Goal: Task Accomplishment & Management: Complete application form

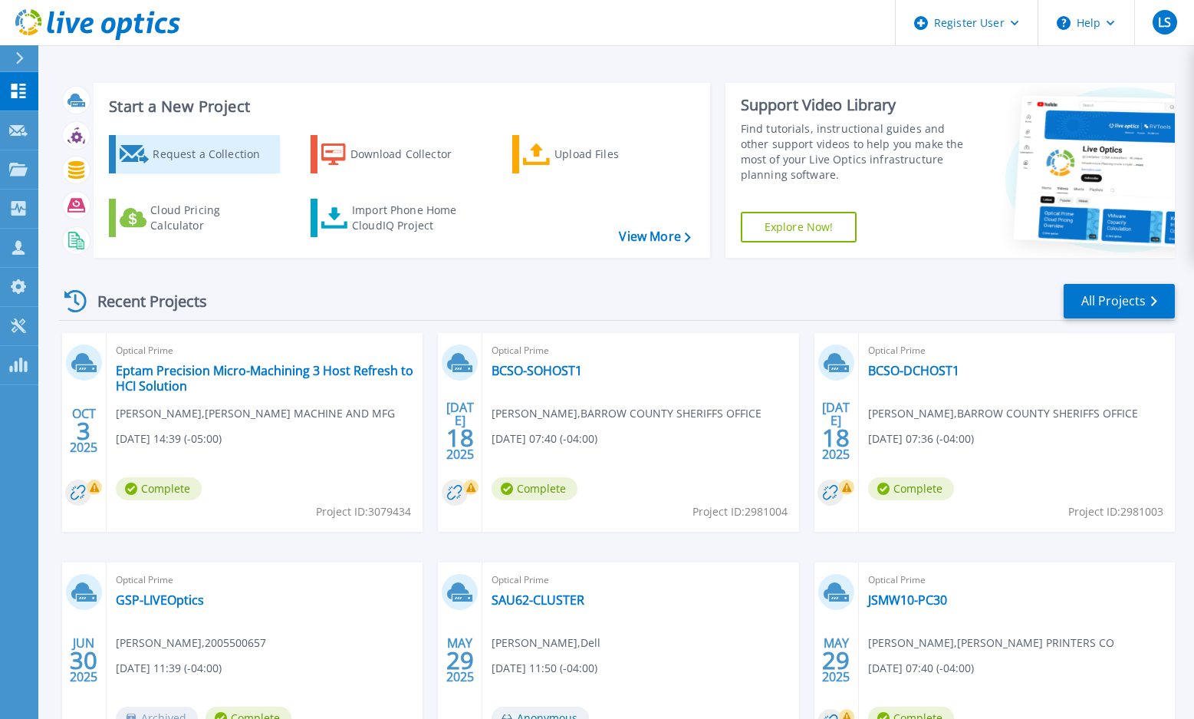
click at [135, 150] on icon at bounding box center [135, 154] width 30 height 18
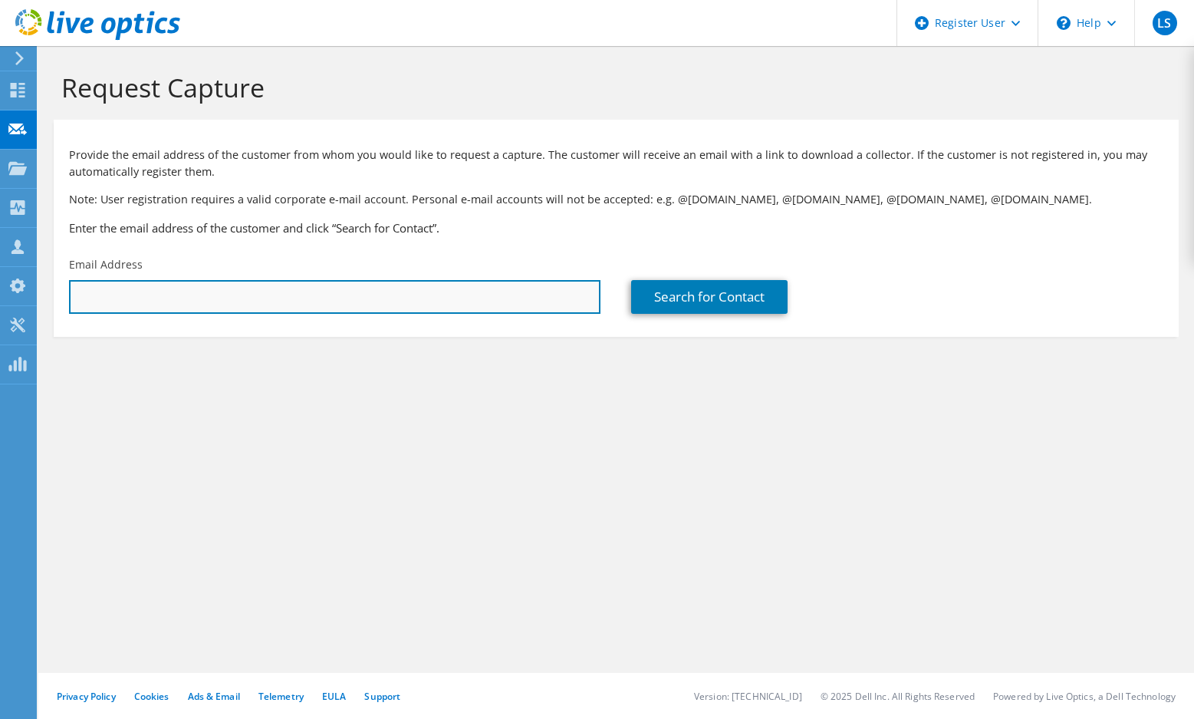
click at [222, 287] on input "text" at bounding box center [335, 297] width 532 height 34
paste input "[EMAIL_ADDRESS][DOMAIN_NAME]"
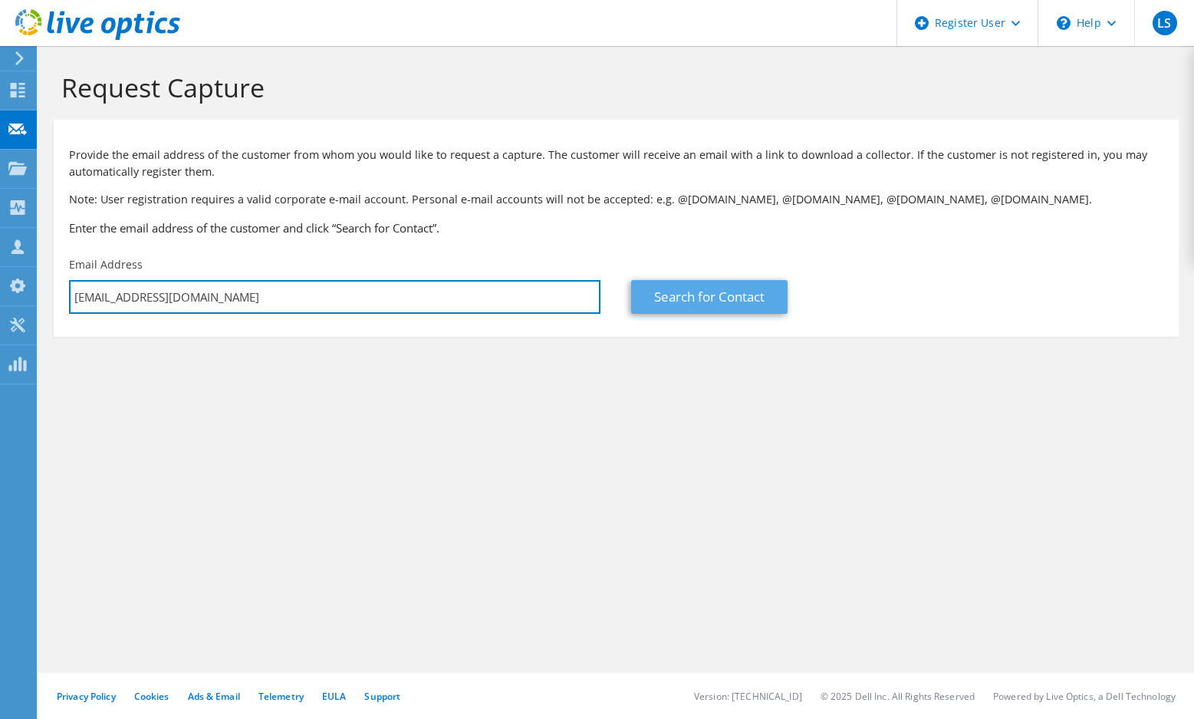
type input "aquin@cametmills.com"
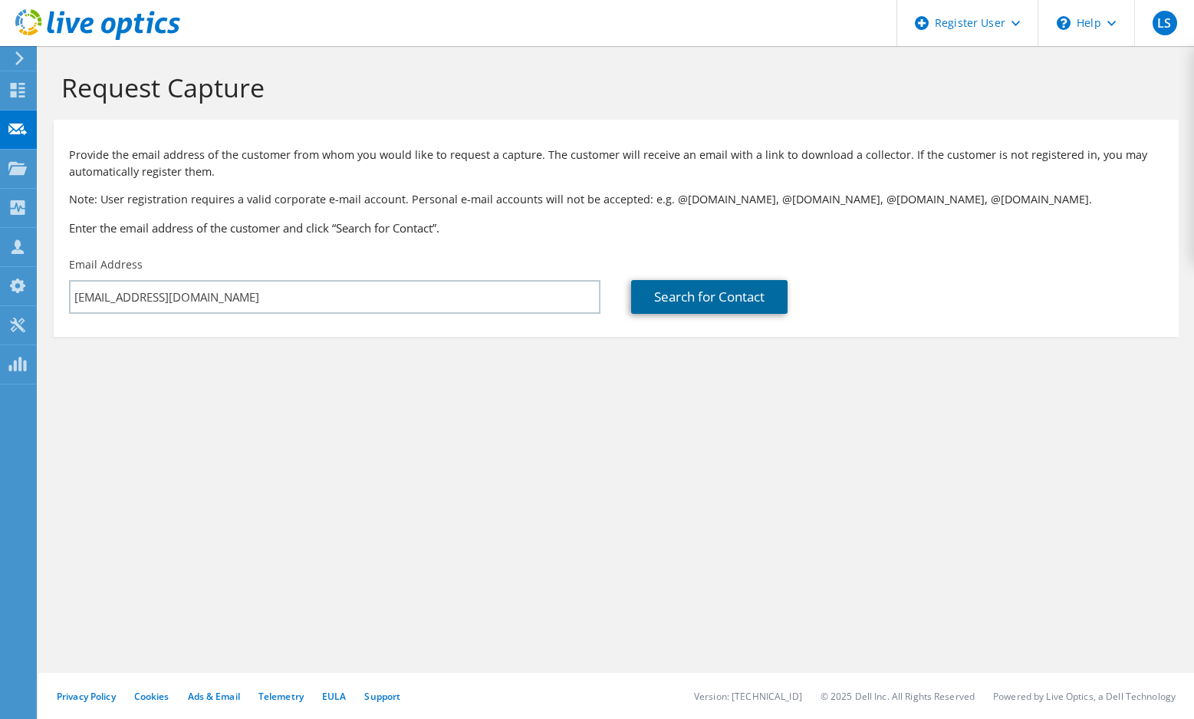
click at [688, 294] on link "Search for Contact" at bounding box center [709, 297] width 156 height 34
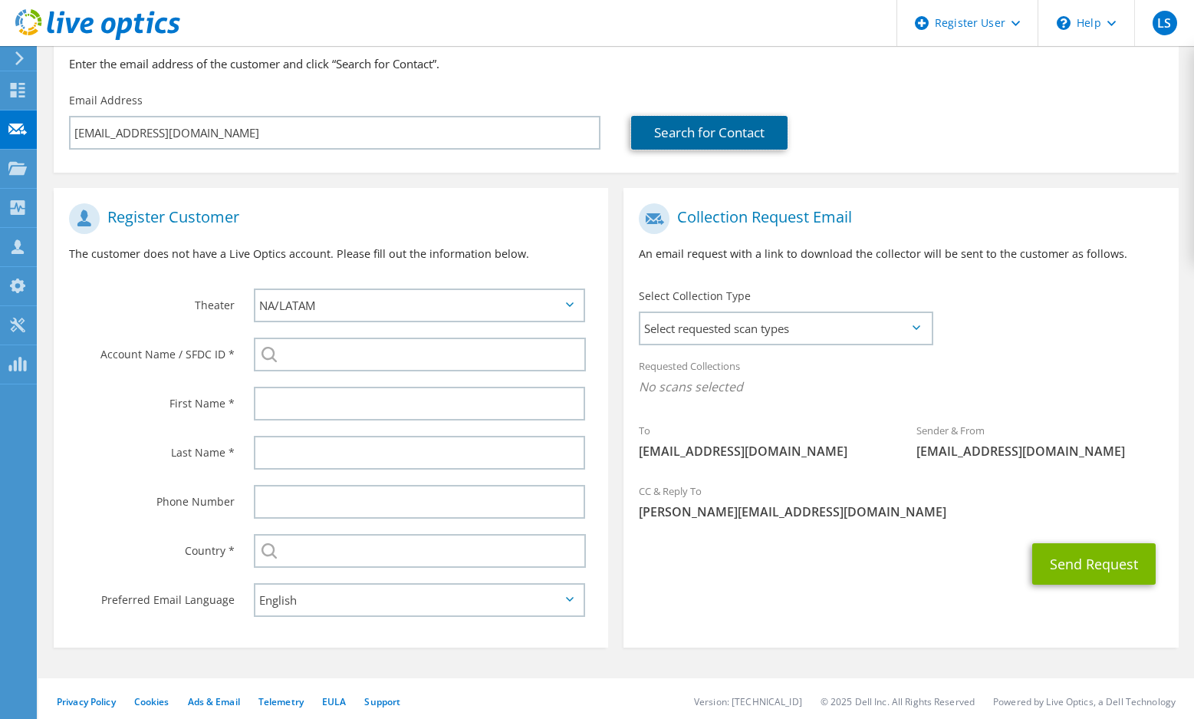
scroll to position [170, 0]
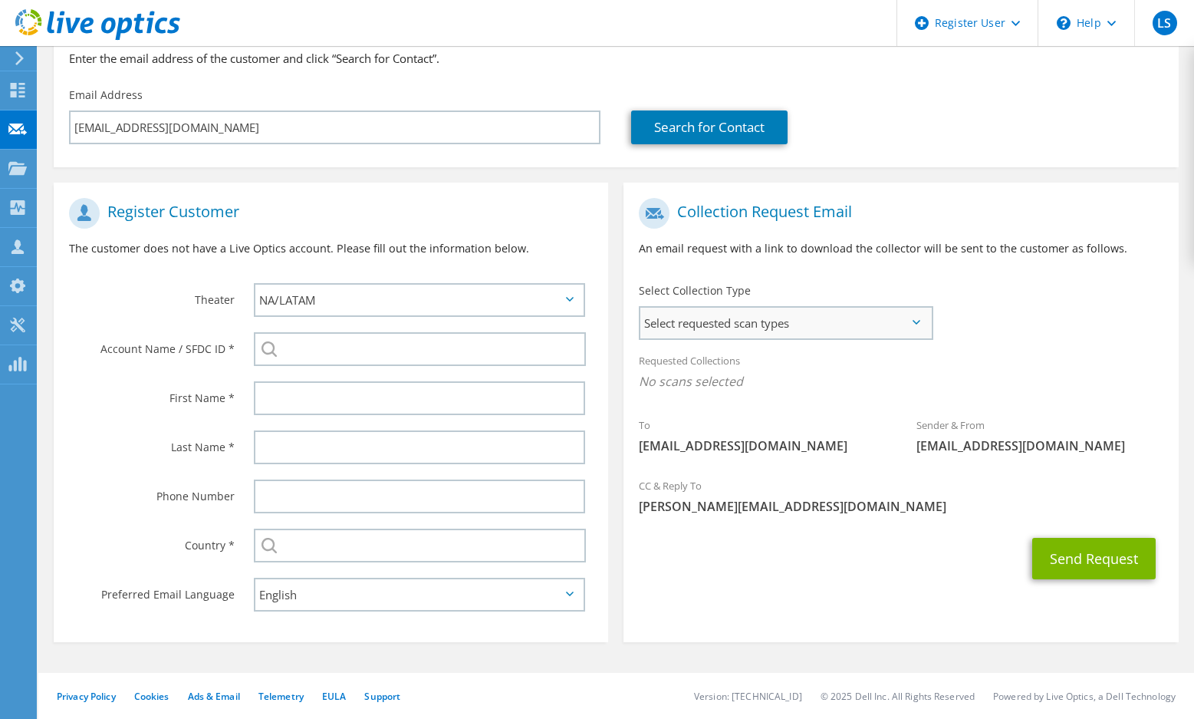
click at [691, 312] on span "Select requested scan types" at bounding box center [785, 323] width 290 height 31
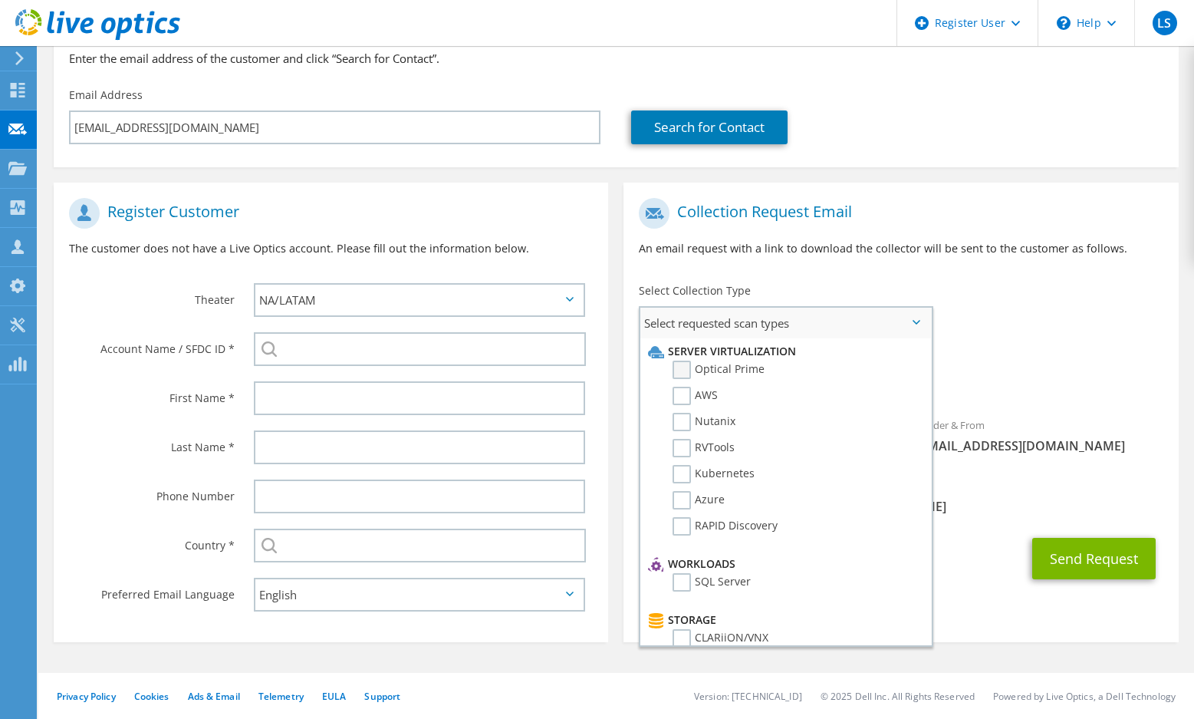
click at [690, 369] on label "Optical Prime" at bounding box center [719, 370] width 92 height 18
click at [0, 0] on input "Optical Prime" at bounding box center [0, 0] width 0 height 0
click at [387, 419] on div at bounding box center [424, 398] width 370 height 49
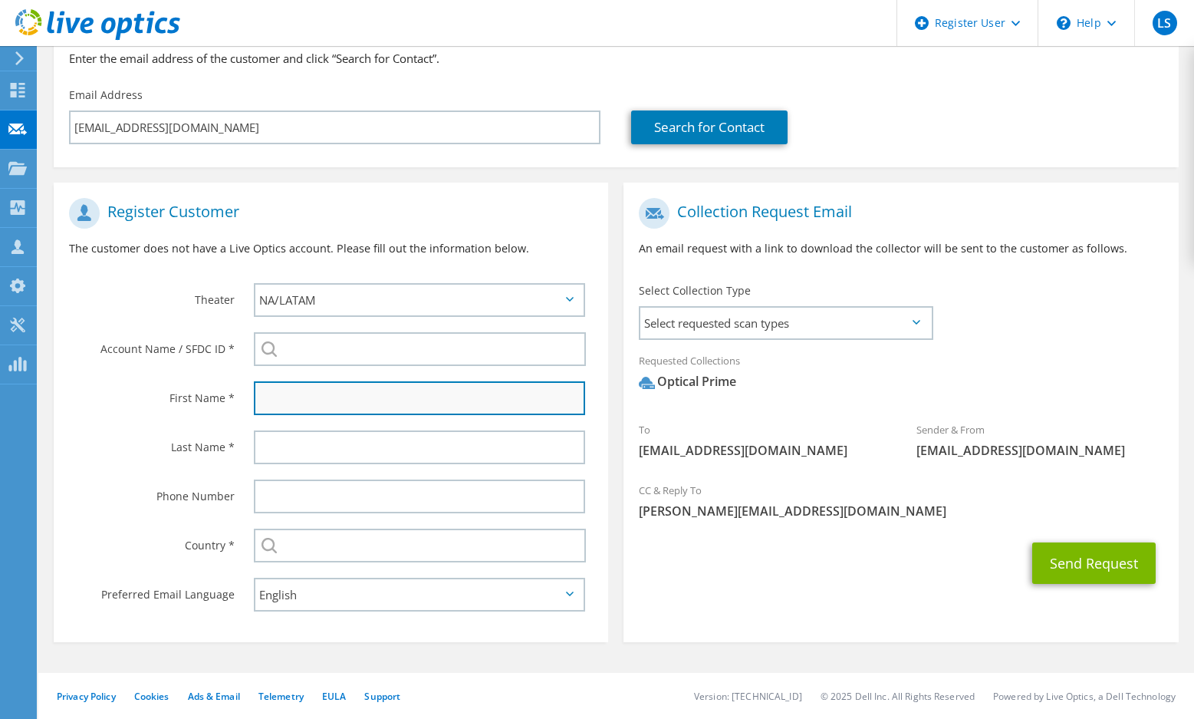
click at [362, 403] on input "text" at bounding box center [419, 398] width 331 height 34
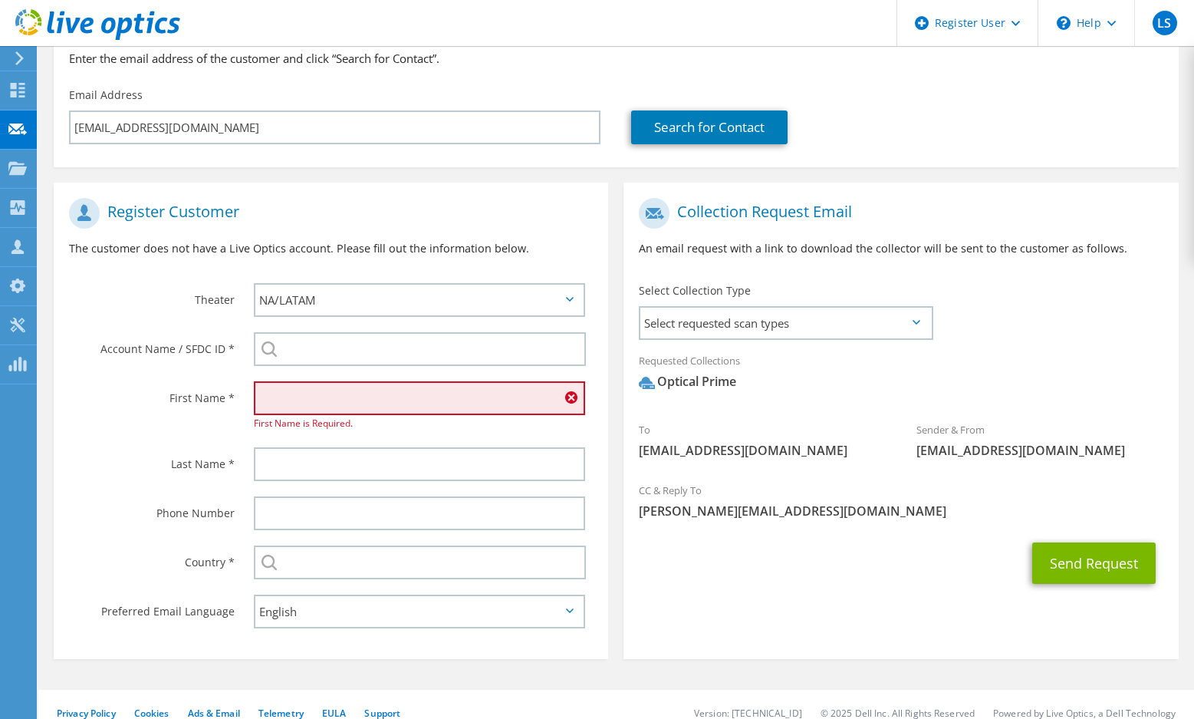
click at [357, 394] on input "text" at bounding box center [419, 398] width 331 height 34
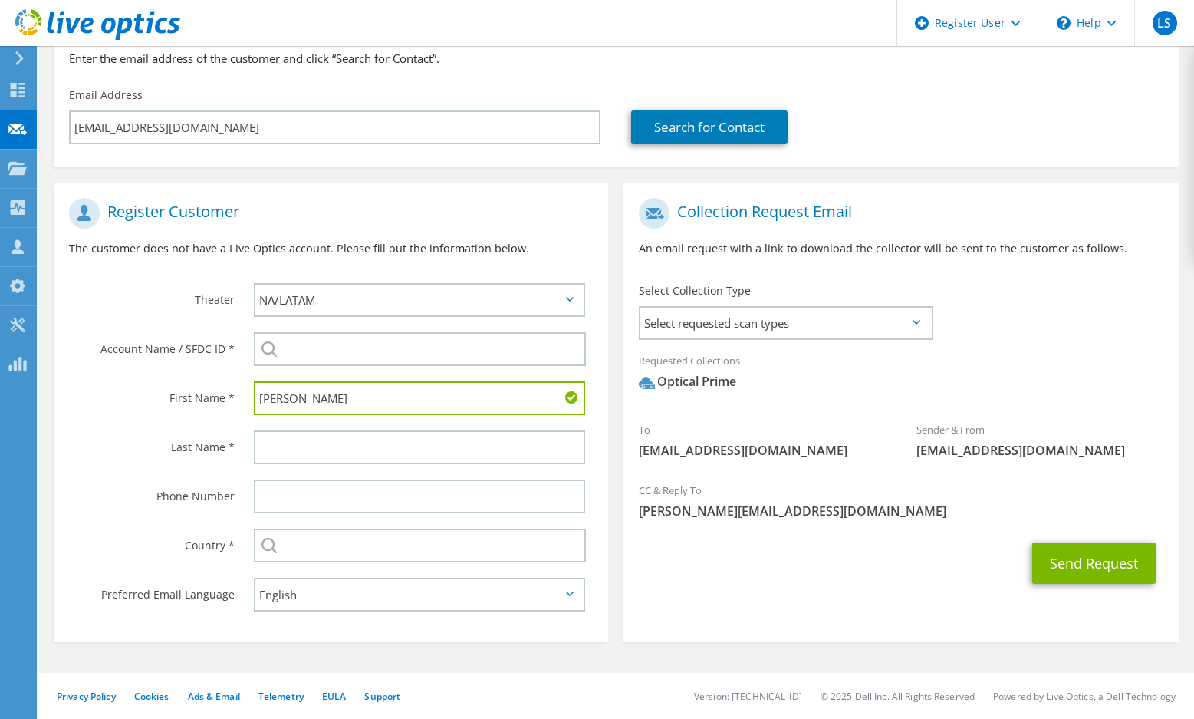
type input "Adam"
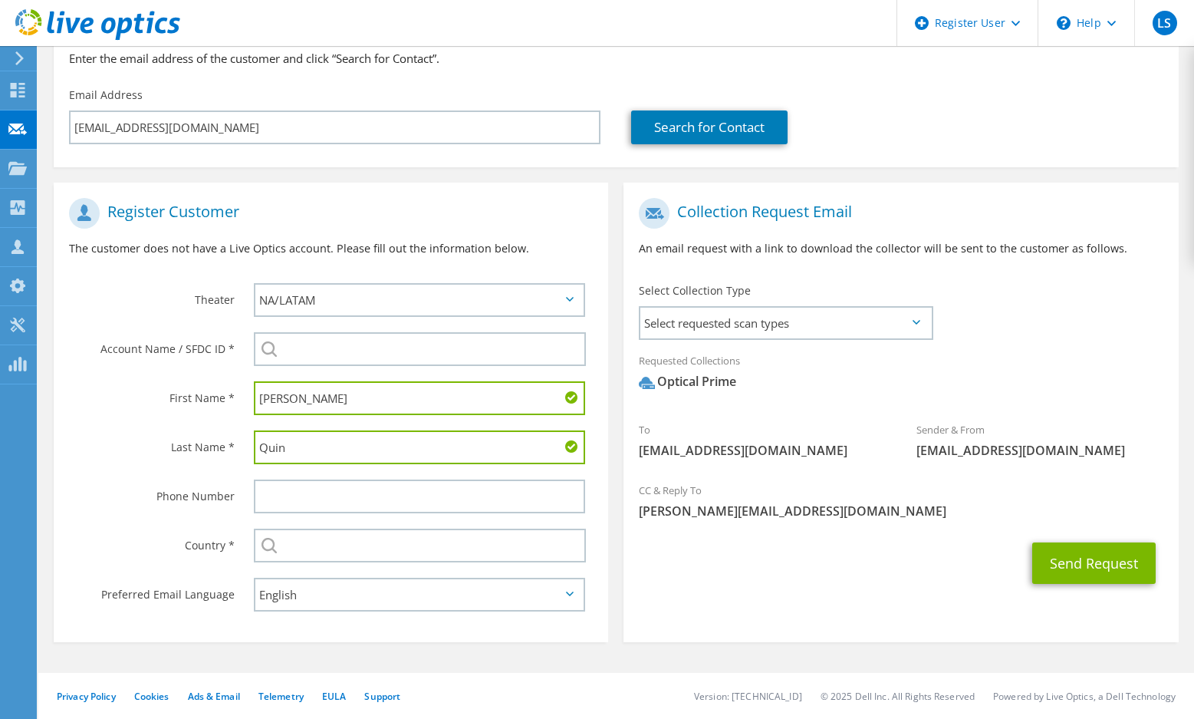
type input "Quin"
click at [356, 395] on input "Adam" at bounding box center [419, 398] width 331 height 34
click at [840, 327] on span "Select requested scan types" at bounding box center [785, 323] width 290 height 31
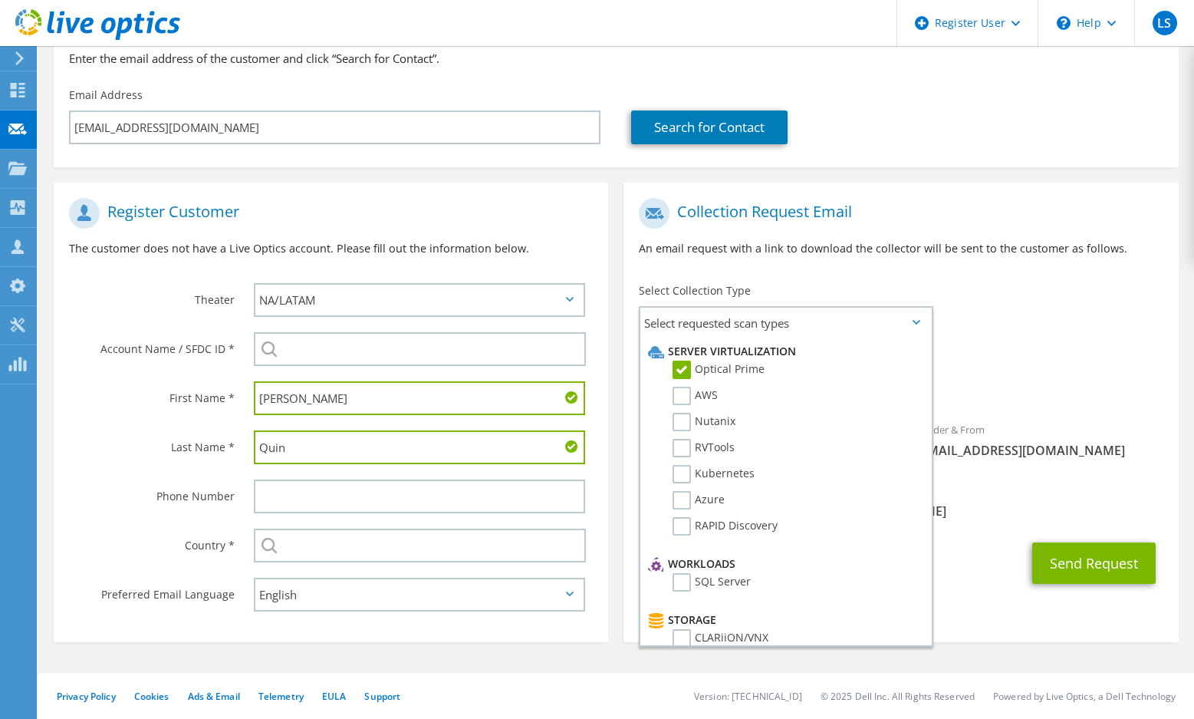
click at [1112, 395] on span "Optical Prime" at bounding box center [901, 385] width 524 height 25
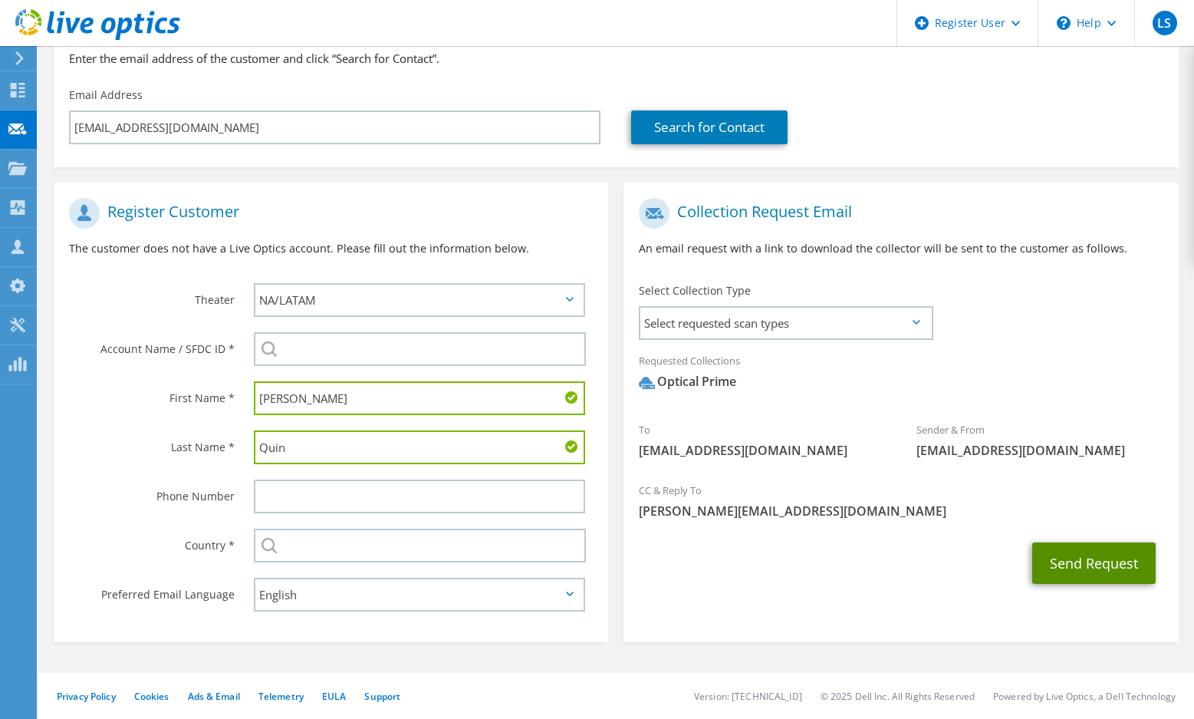
click at [1118, 570] on button "Send Request" at bounding box center [1093, 562] width 123 height 41
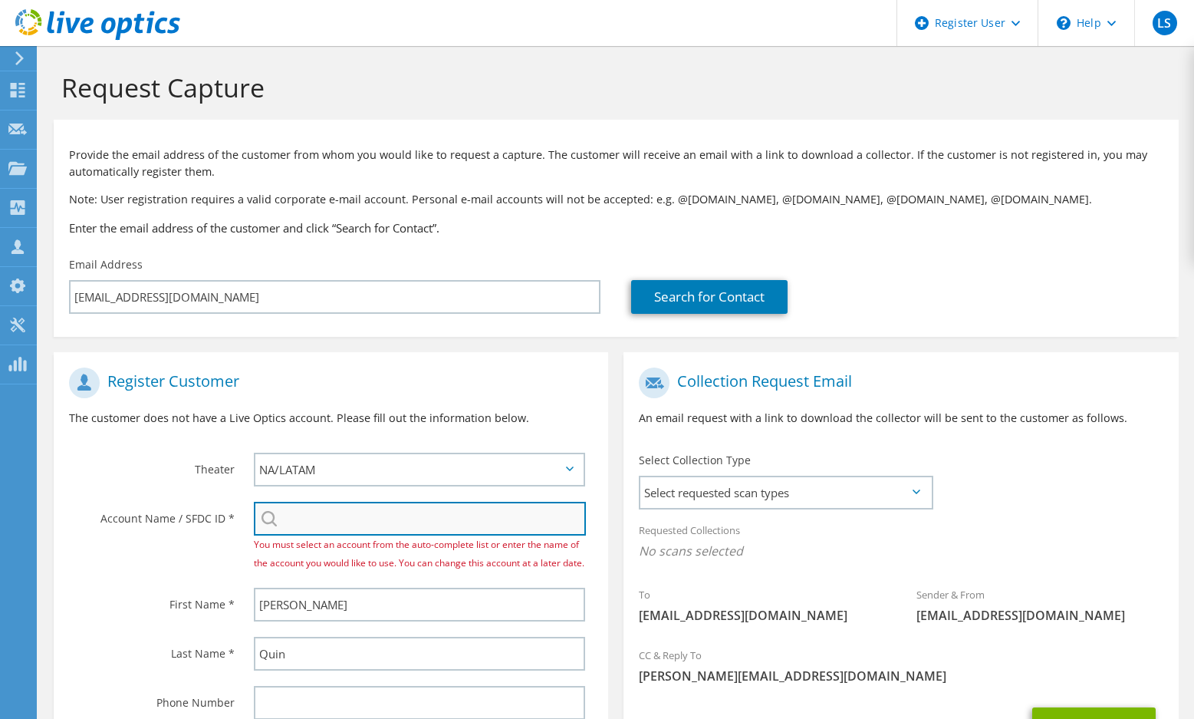
click at [317, 532] on input "search" at bounding box center [420, 519] width 332 height 34
click at [386, 511] on input "search" at bounding box center [420, 519] width 332 height 34
paste input "2734028787"
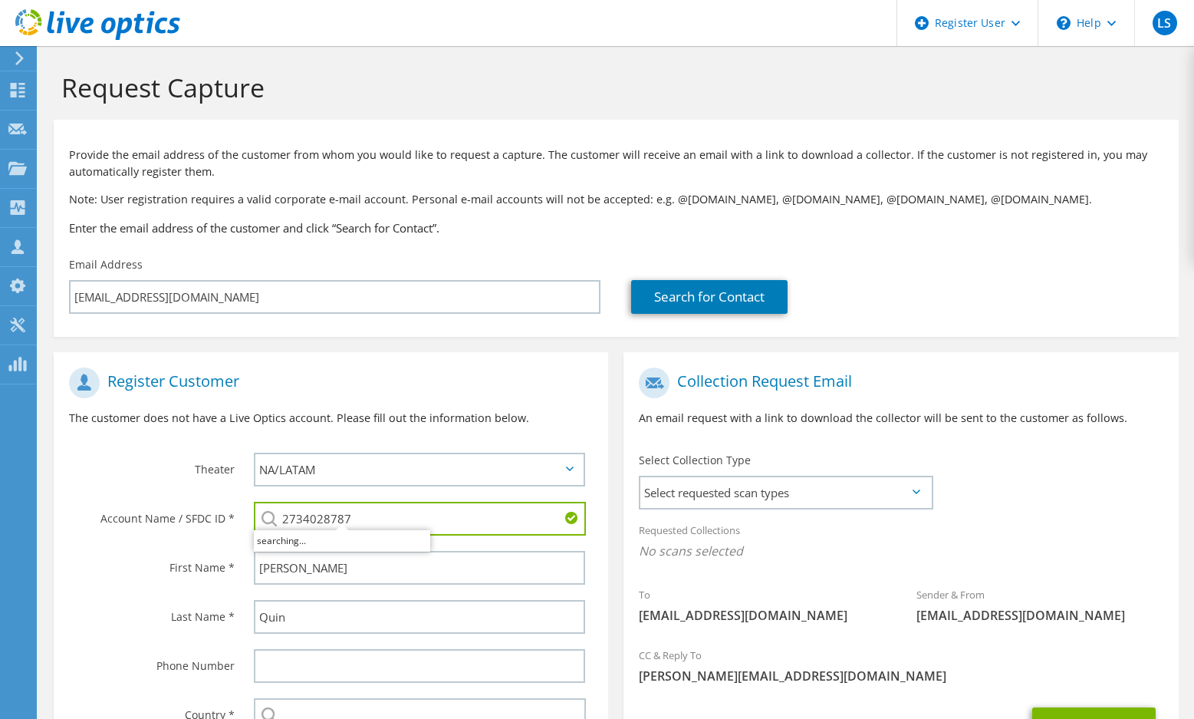
type input "2734028787"
click at [143, 456] on label "Theater" at bounding box center [152, 465] width 166 height 25
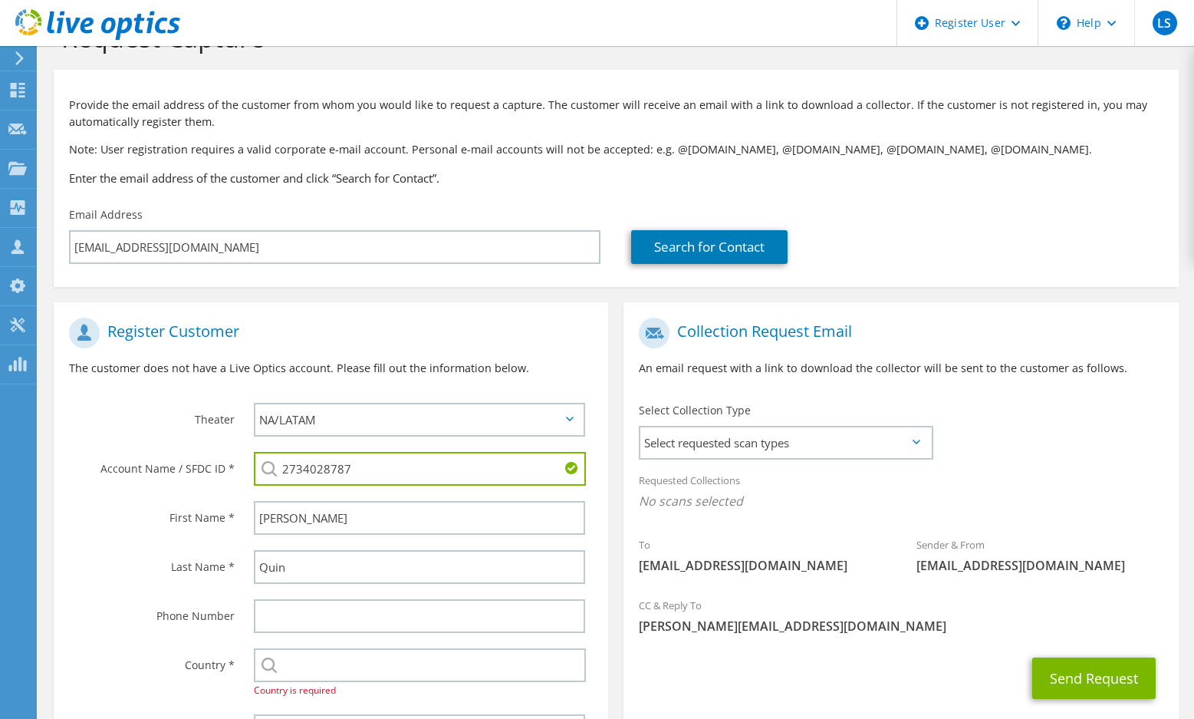
scroll to position [77, 0]
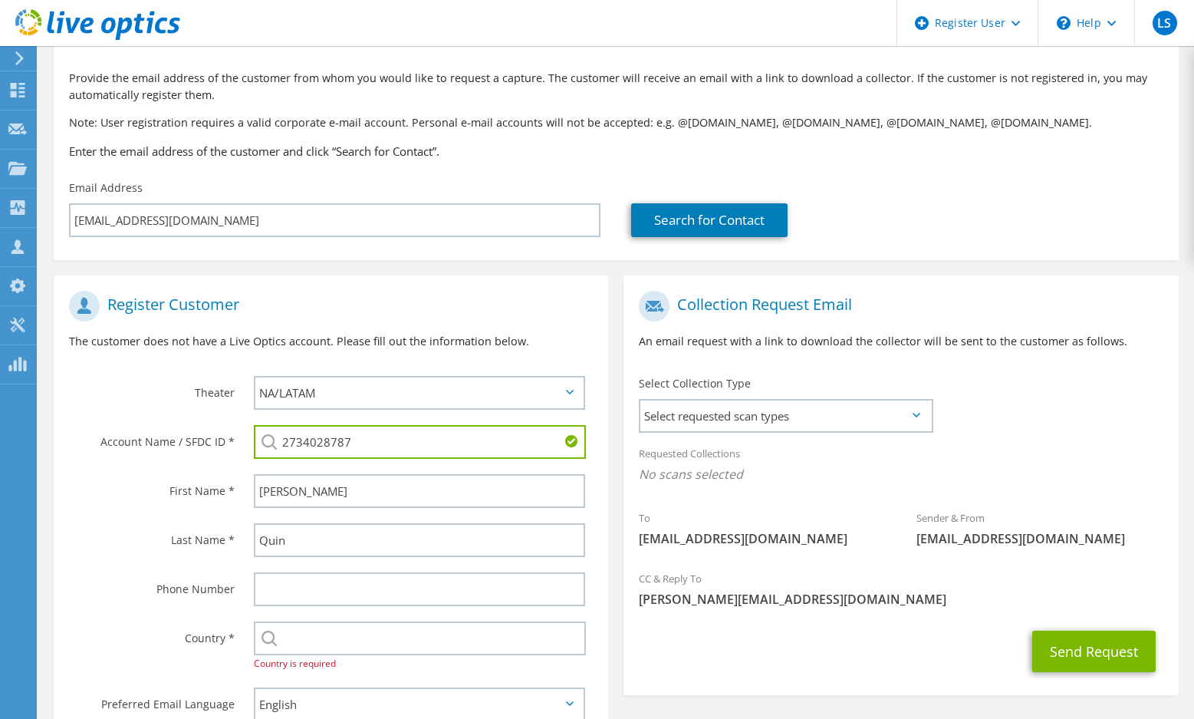
click at [322, 442] on input "2734028787" at bounding box center [420, 442] width 332 height 34
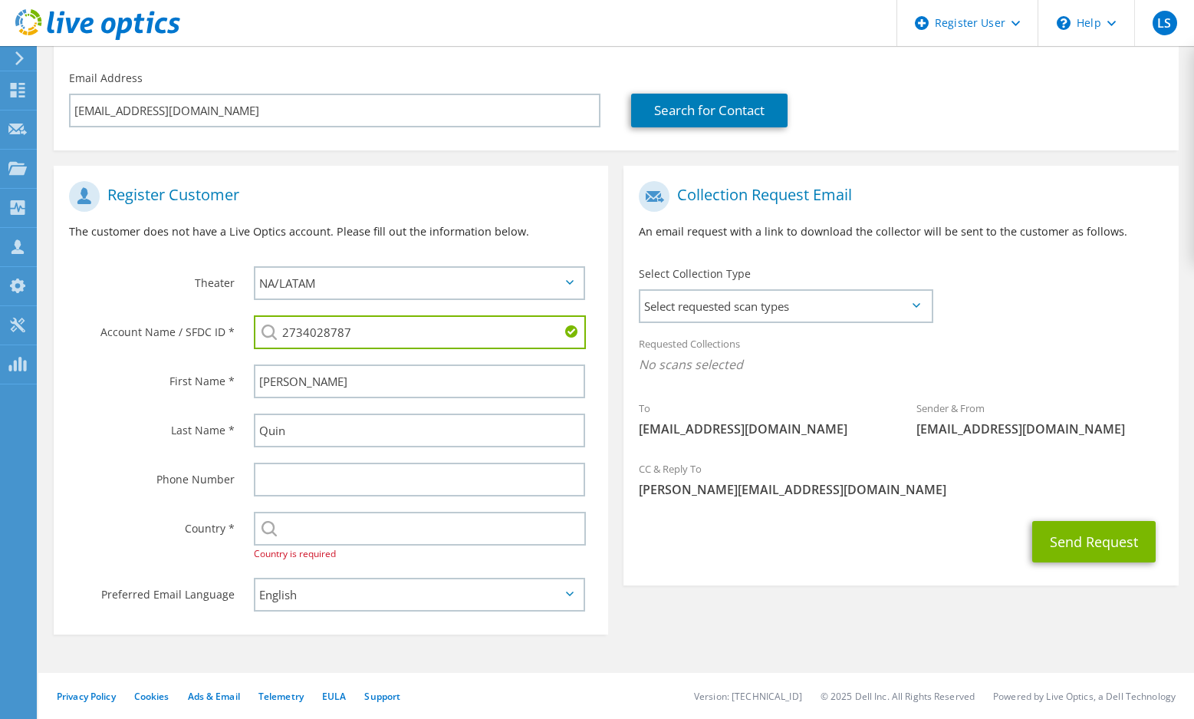
click at [761, 338] on div "Requested Collections No scans selected" at bounding box center [901, 356] width 555 height 57
click at [758, 310] on span "Select requested scan types" at bounding box center [785, 306] width 290 height 31
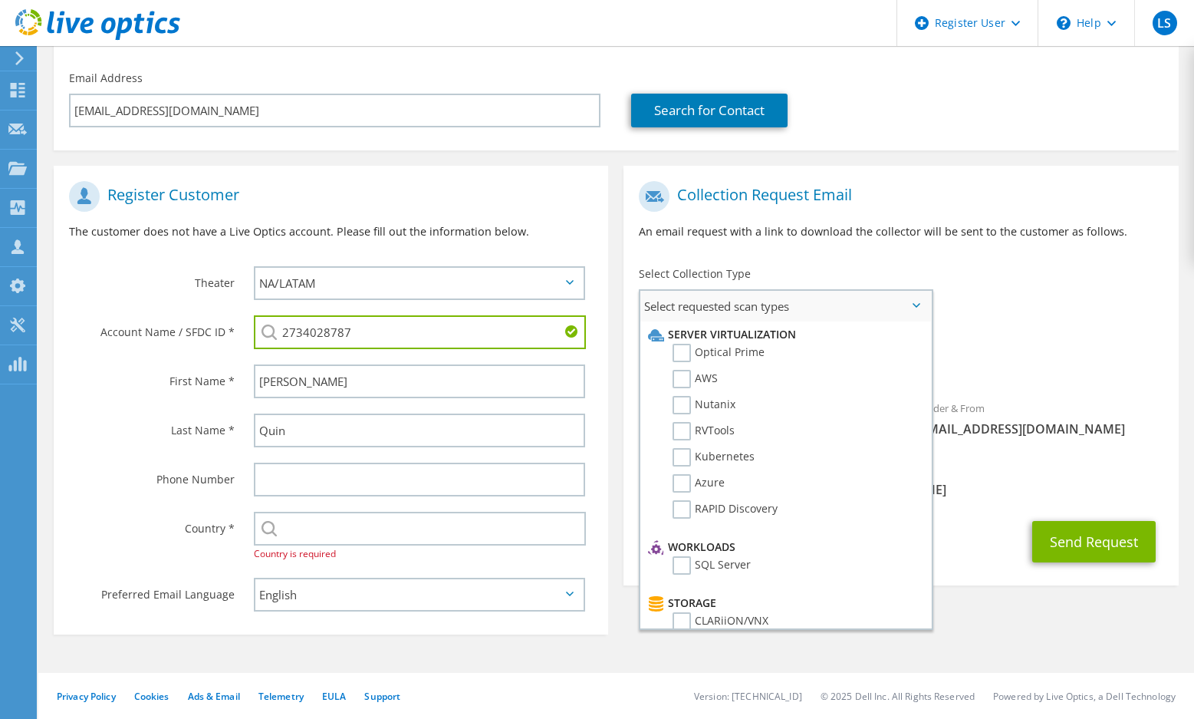
drag, startPoint x: 683, startPoint y: 355, endPoint x: 818, endPoint y: 332, distance: 136.9
click at [681, 354] on label "Optical Prime" at bounding box center [719, 353] width 92 height 18
click at [0, 0] on input "Optical Prime" at bounding box center [0, 0] width 0 height 0
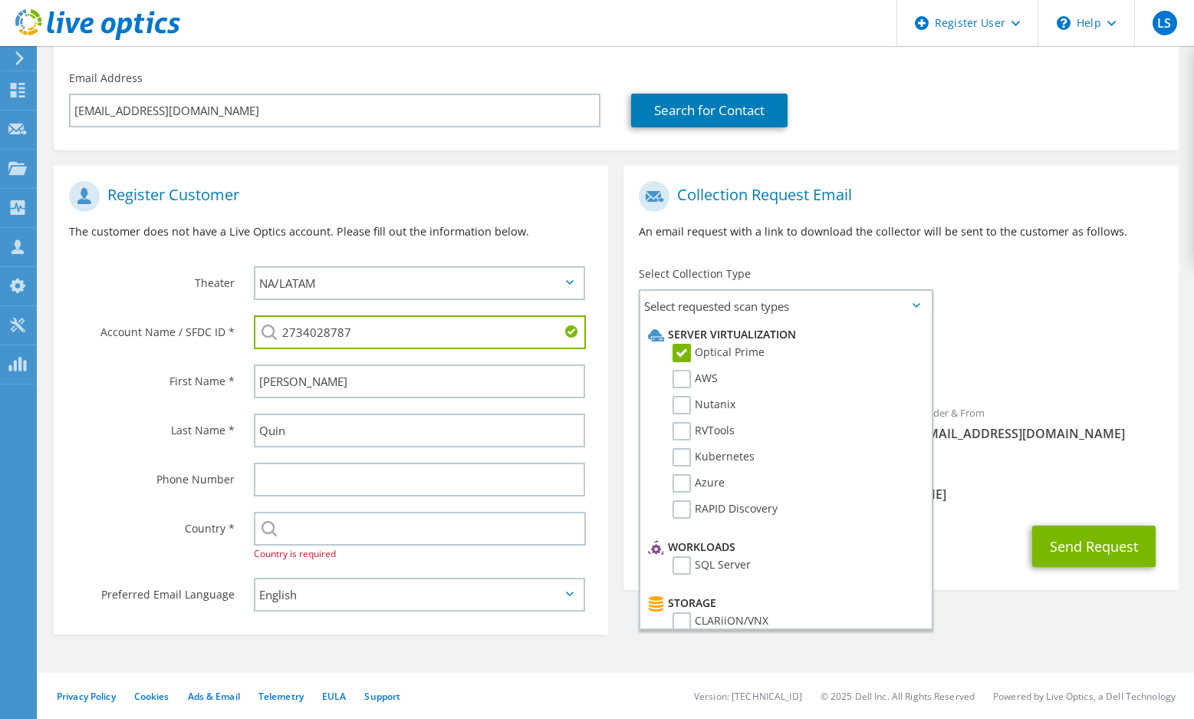
drag, startPoint x: 769, startPoint y: 268, endPoint x: 755, endPoint y: 272, distance: 15.3
click at [769, 268] on div "Select Collection Type Select requested scan types Server Virtualization Optica…" at bounding box center [785, 293] width 293 height 54
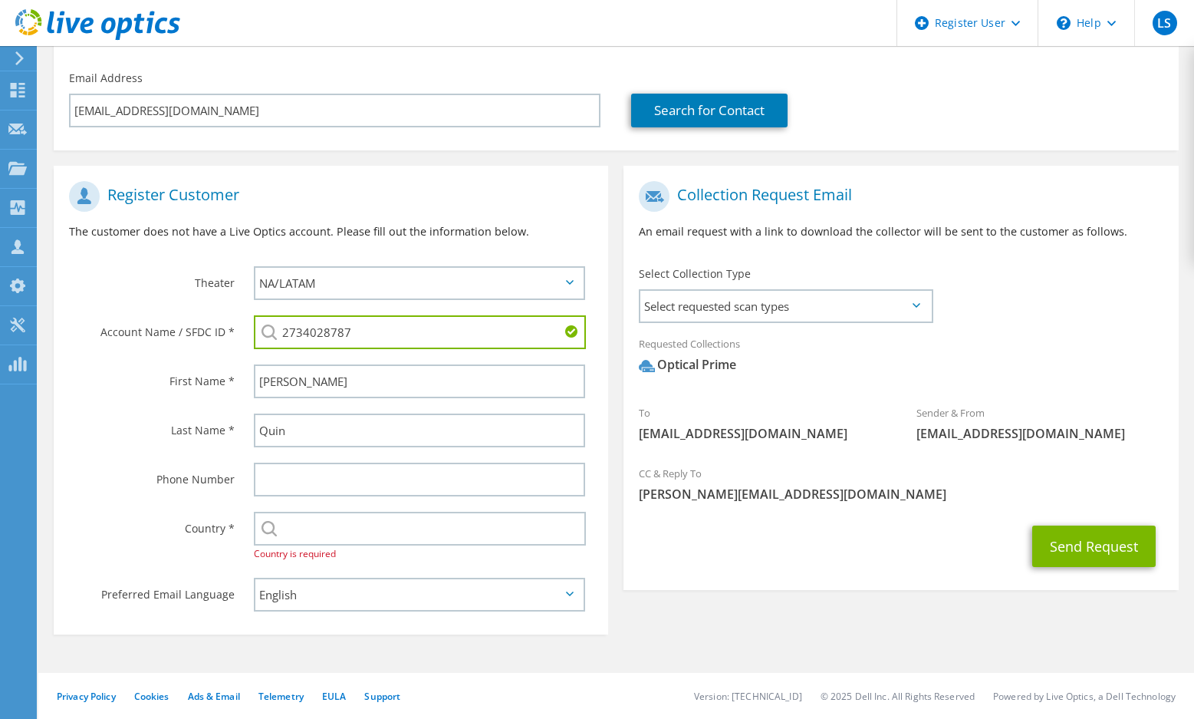
scroll to position [110, 0]
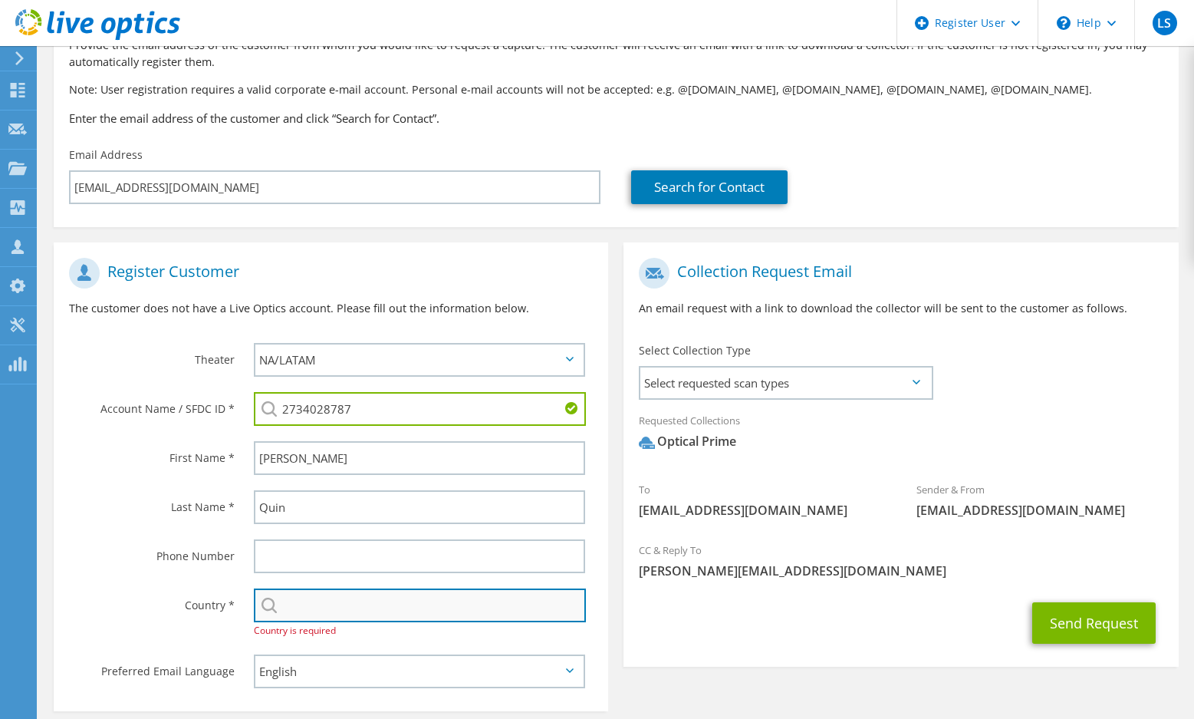
click at [361, 598] on input "text" at bounding box center [420, 605] width 332 height 34
type input "United States"
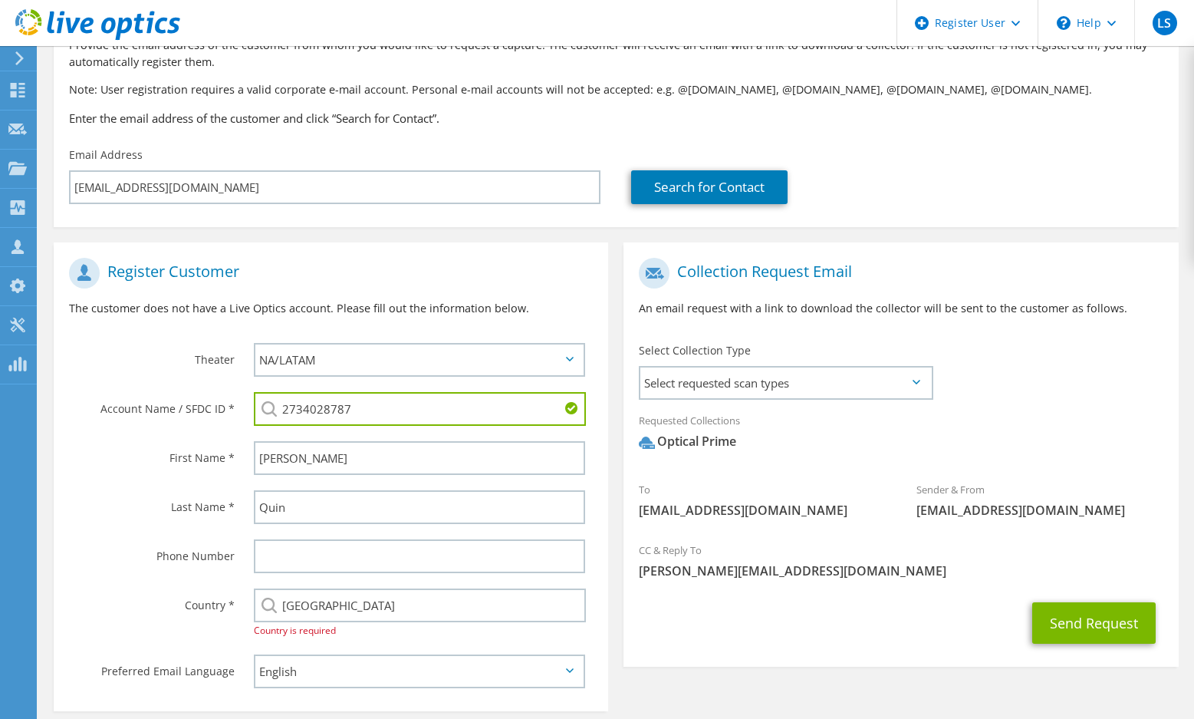
click at [338, 637] on div "Select Andorra United Arab Emirates Afghanistan Antigua and Barbuda Anguilla Al…" at bounding box center [424, 614] width 370 height 66
click at [374, 607] on input "United States" at bounding box center [420, 605] width 332 height 34
click at [616, 633] on div "Collection Request Email An email request with a link to download the collector…" at bounding box center [901, 458] width 570 height 432
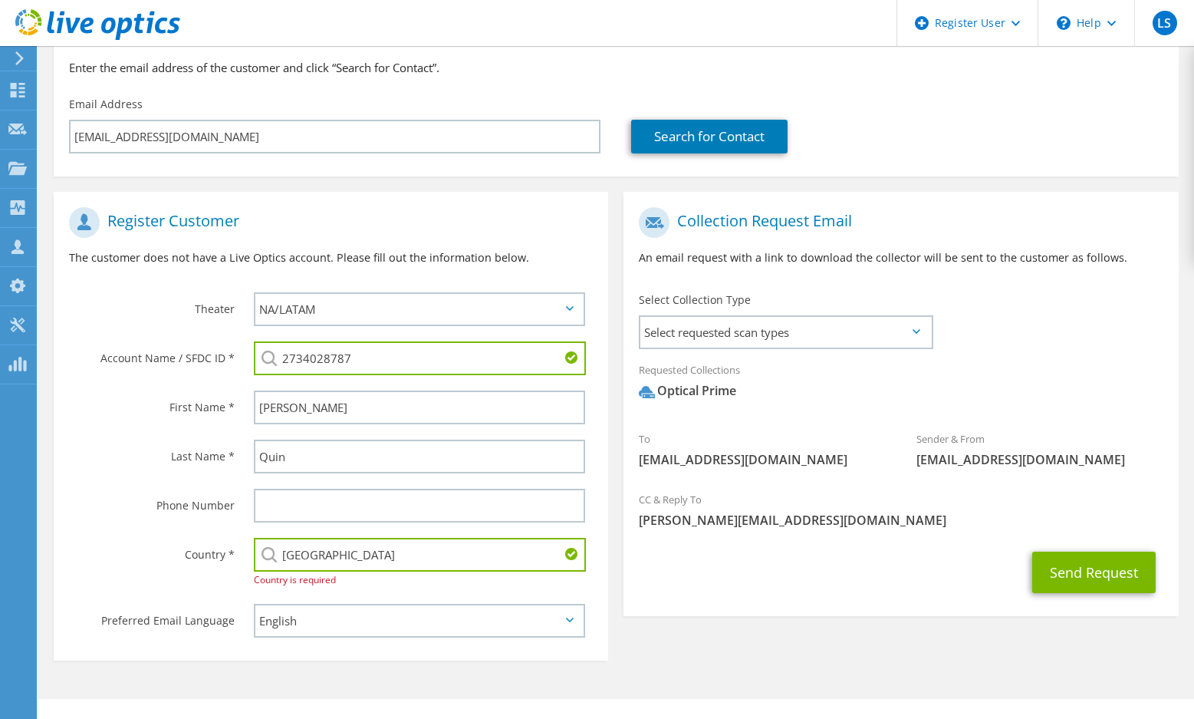
scroll to position [186, 0]
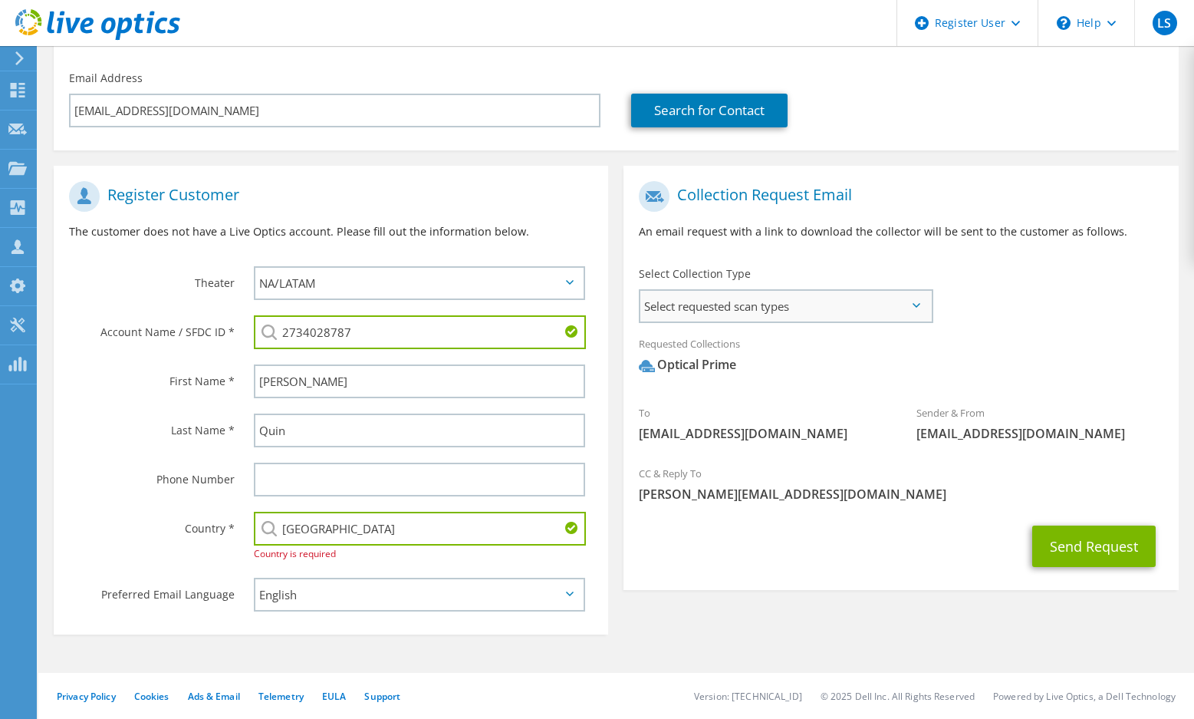
click at [833, 316] on span "Select requested scan types" at bounding box center [785, 306] width 290 height 31
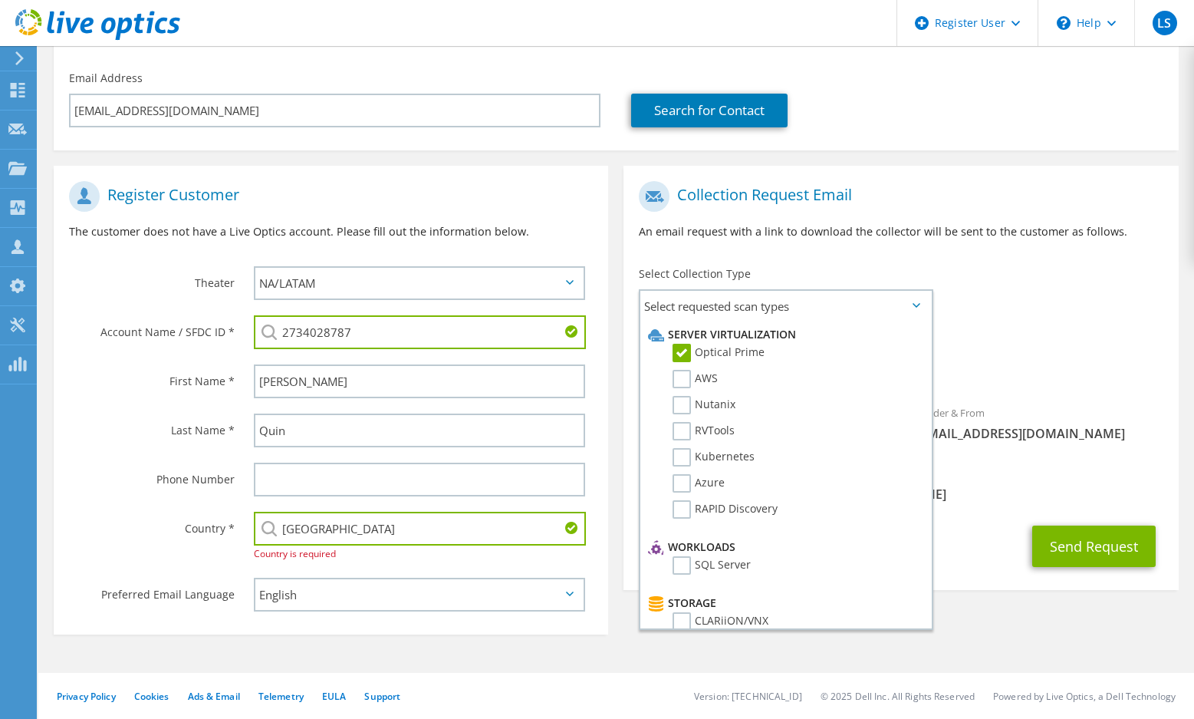
click at [1022, 370] on span "Optical Prime" at bounding box center [901, 368] width 524 height 25
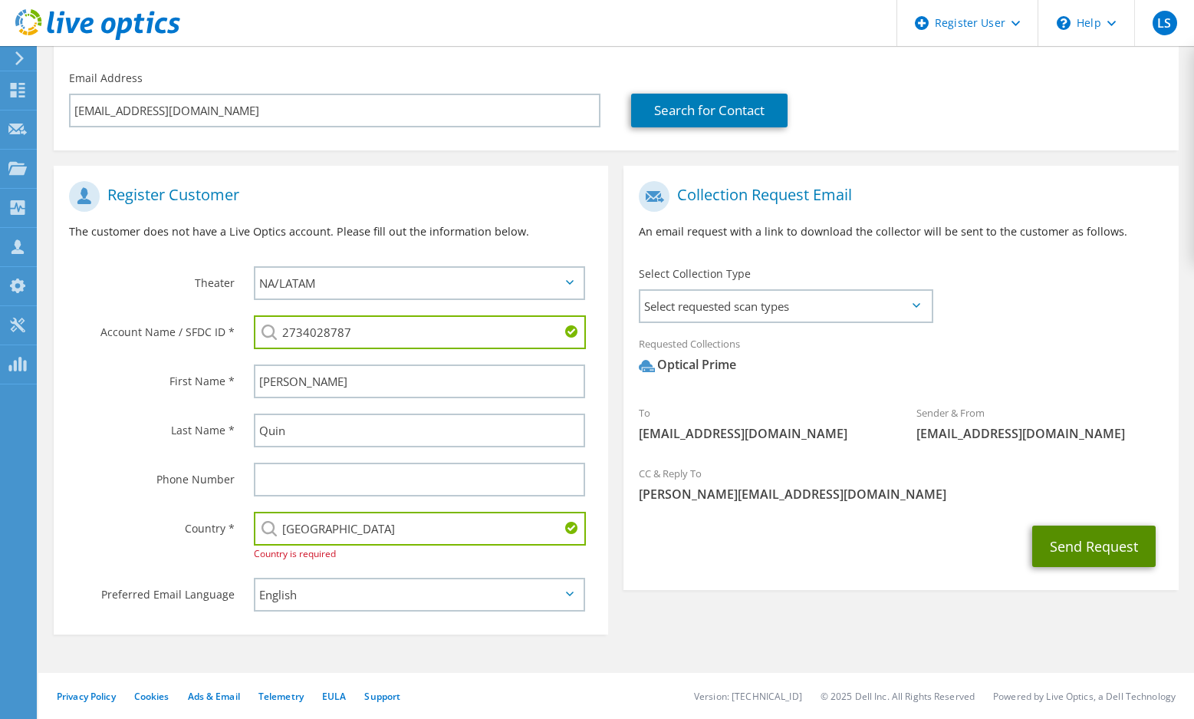
click at [1074, 538] on button "Send Request" at bounding box center [1093, 545] width 123 height 41
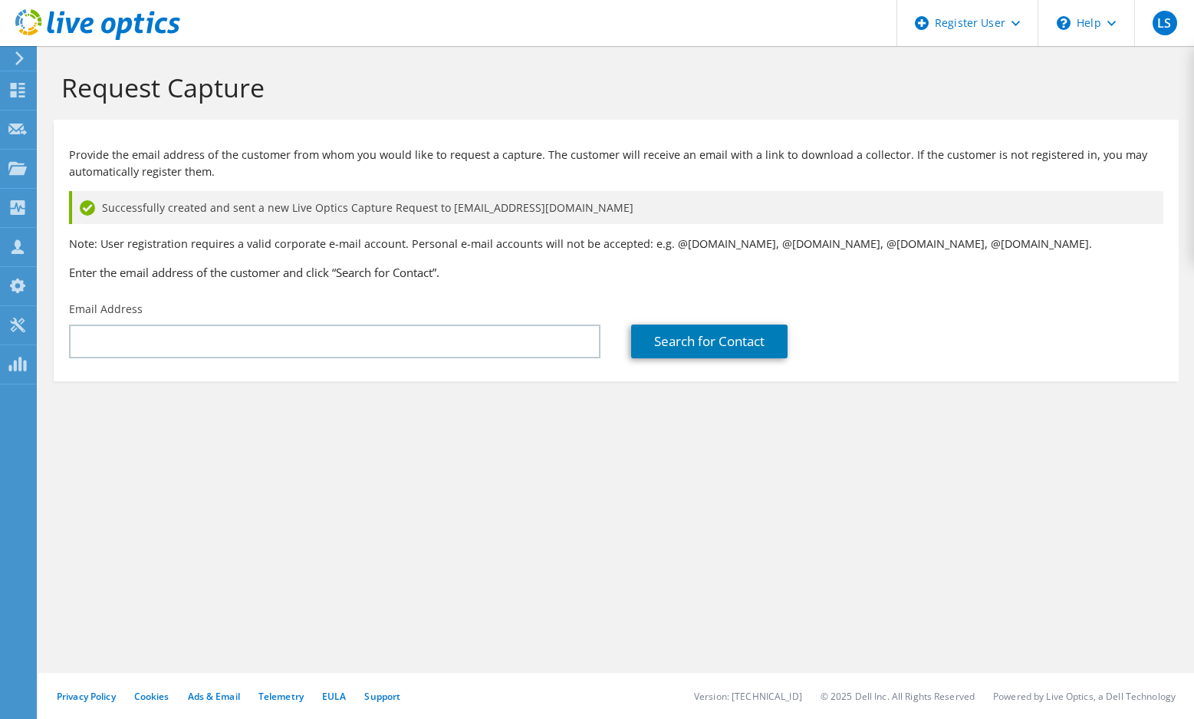
drag, startPoint x: 423, startPoint y: 104, endPoint x: 411, endPoint y: 117, distance: 17.4
click at [423, 104] on div "Request Capture" at bounding box center [616, 83] width 1141 height 74
drag, startPoint x: 202, startPoint y: 374, endPoint x: 196, endPoint y: 365, distance: 10.4
click at [197, 370] on section "Provide the email address of the customer from whom you would like to request a…" at bounding box center [616, 251] width 1125 height 262
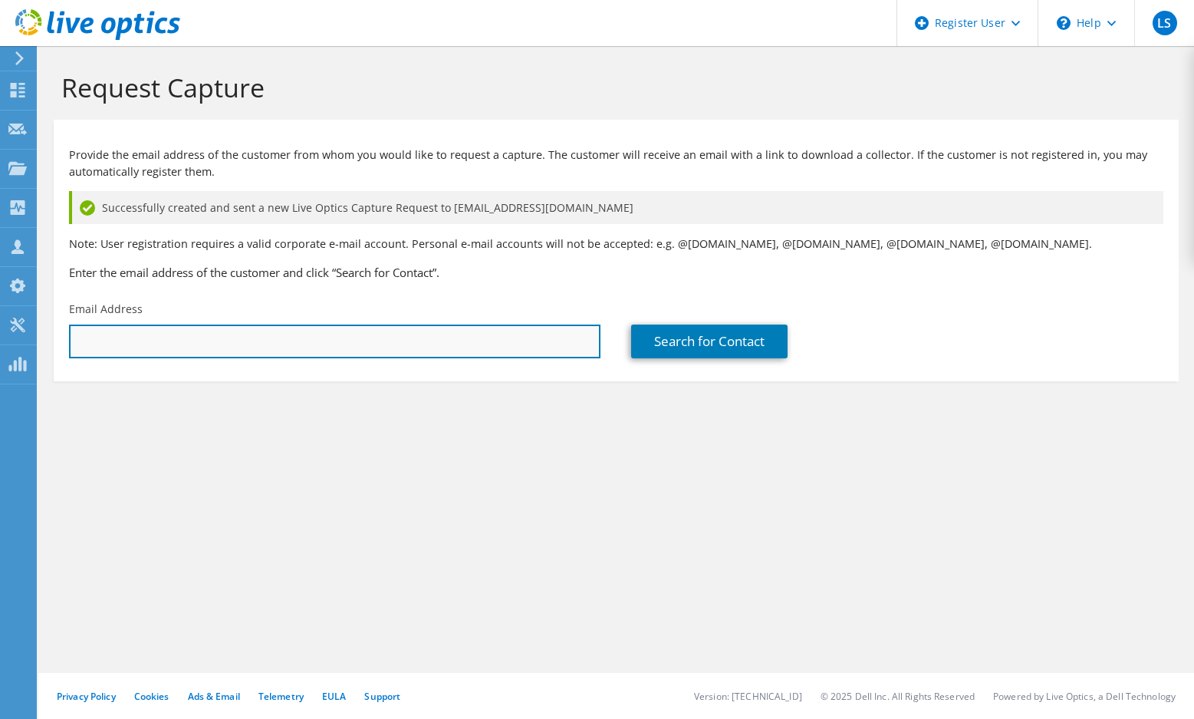
drag, startPoint x: 183, startPoint y: 334, endPoint x: 335, endPoint y: 351, distance: 152.7
click at [183, 334] on input "text" at bounding box center [335, 341] width 532 height 34
paste input "aquinn@darntough.com"
type input "aquinn@darntough.com"
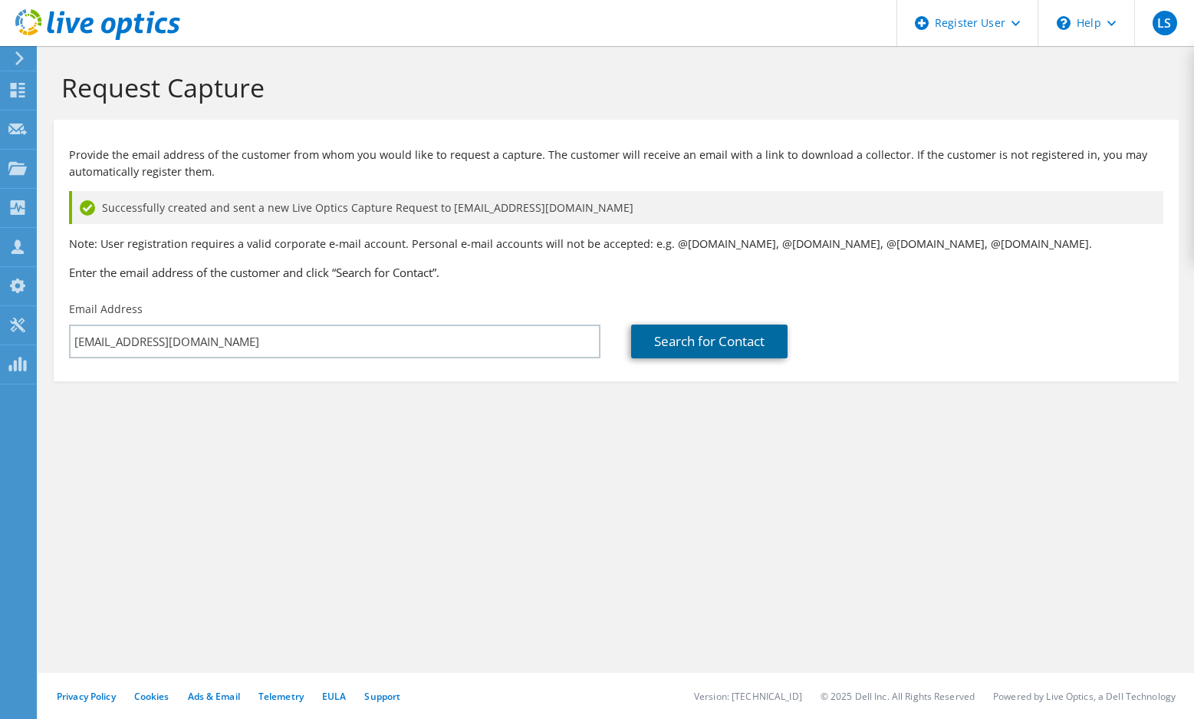
click at [704, 347] on link "Search for Contact" at bounding box center [709, 341] width 156 height 34
type input "DARN TOUGH"
type input "Adam"
type input "Quinn"
type input "United States"
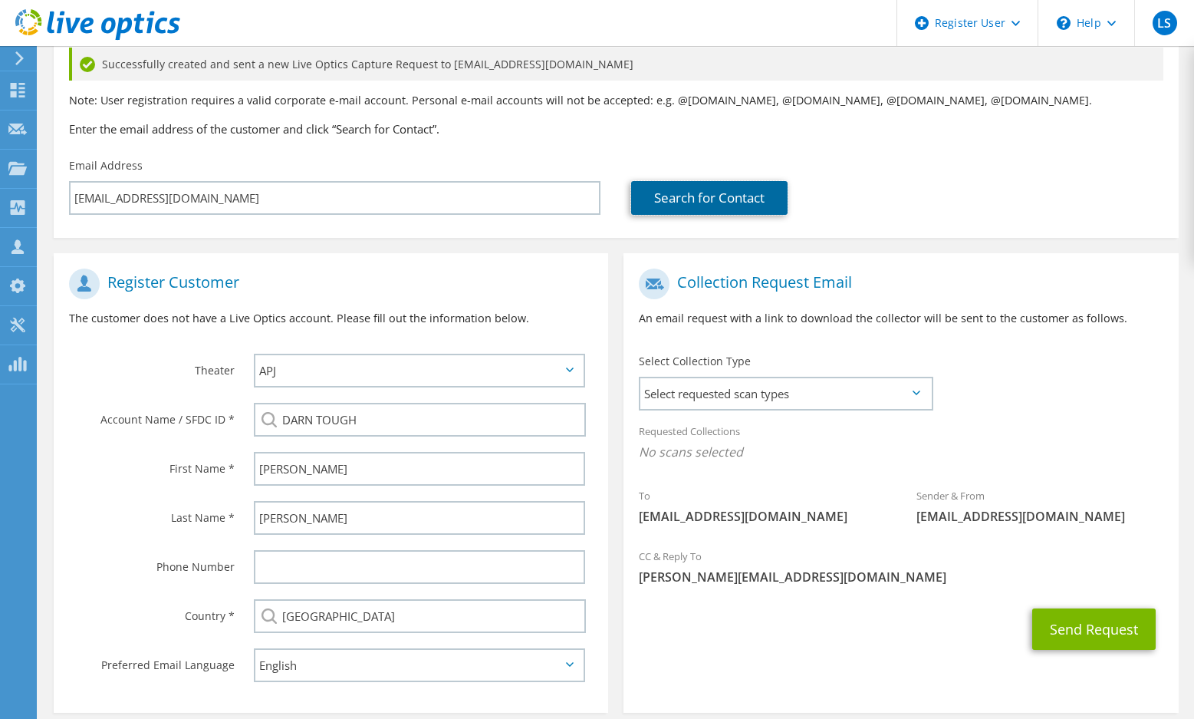
scroll to position [214, 0]
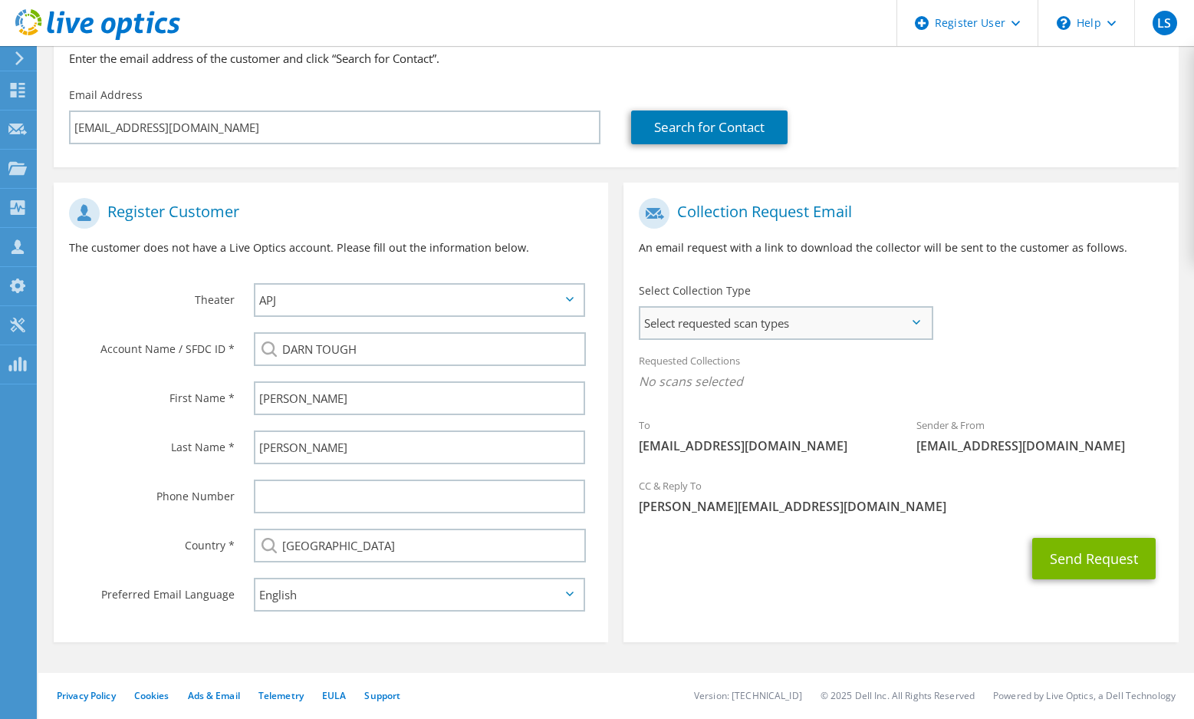
drag, startPoint x: 838, startPoint y: 329, endPoint x: 821, endPoint y: 340, distance: 20.0
click at [837, 329] on span "Select requested scan types" at bounding box center [785, 323] width 290 height 31
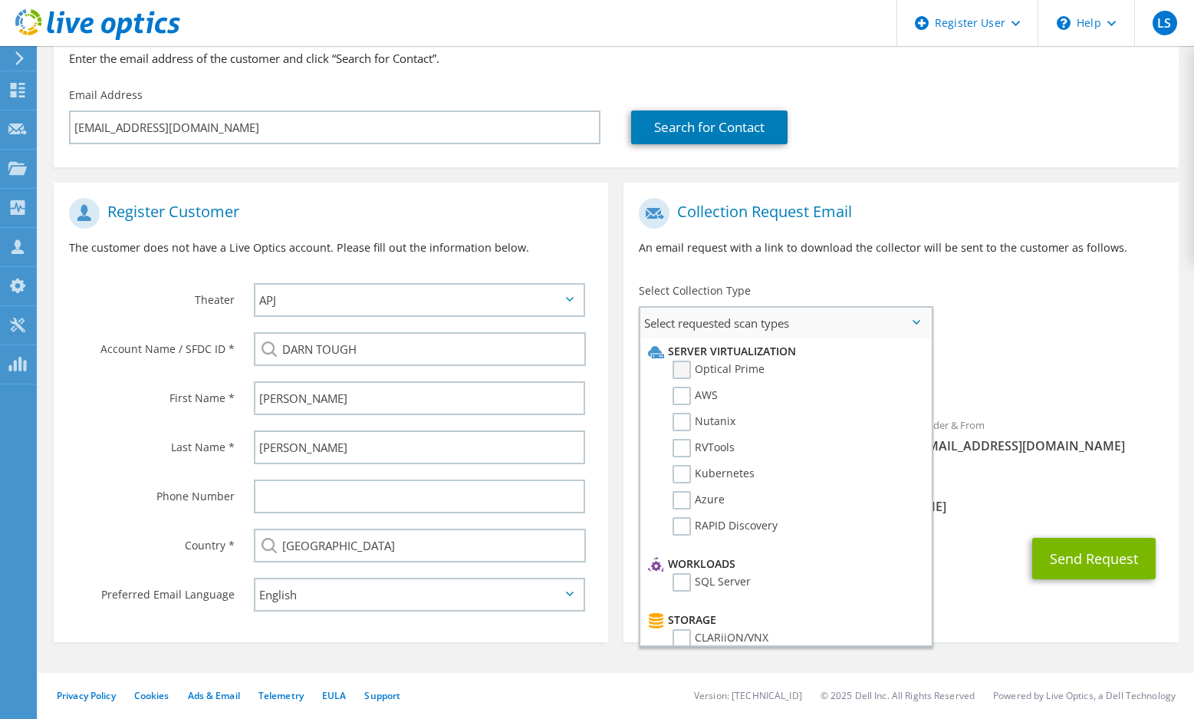
click at [685, 367] on label "Optical Prime" at bounding box center [719, 370] width 92 height 18
click at [0, 0] on input "Optical Prime" at bounding box center [0, 0] width 0 height 0
click at [990, 279] on div "To aquinn@darntough.com Sender & From liveoptics@liveoptics.com" at bounding box center [901, 332] width 555 height 284
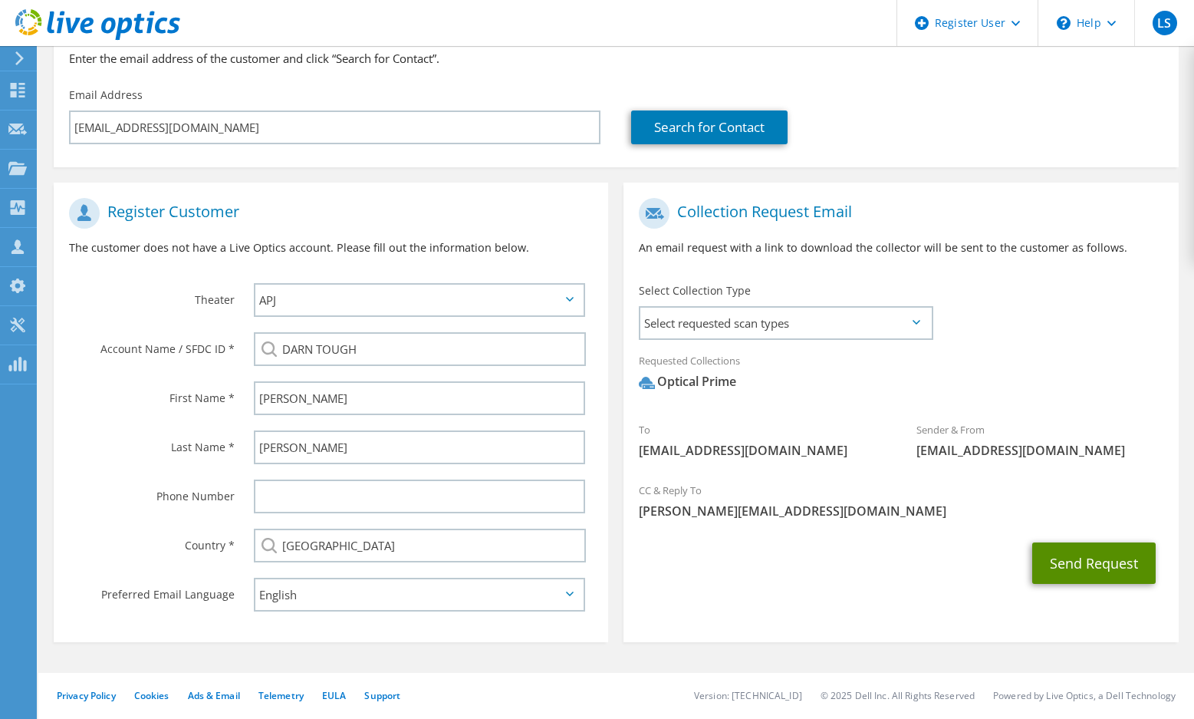
click at [1108, 566] on button "Send Request" at bounding box center [1093, 562] width 123 height 41
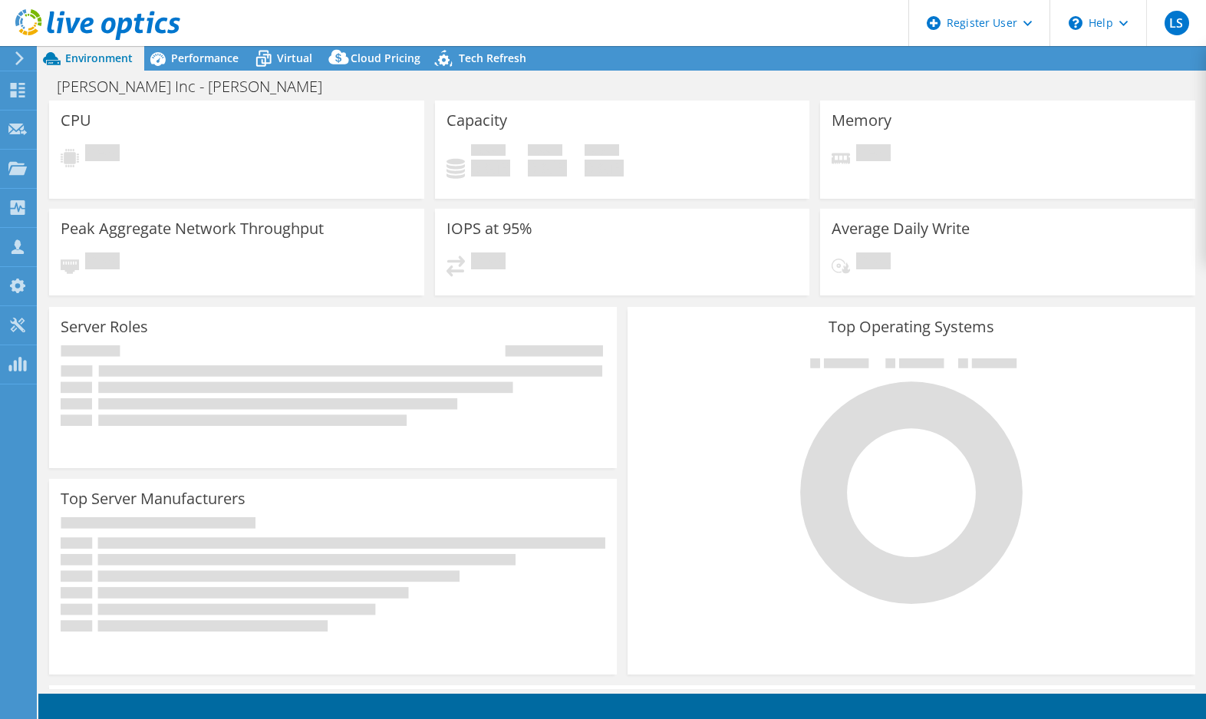
select select "USD"
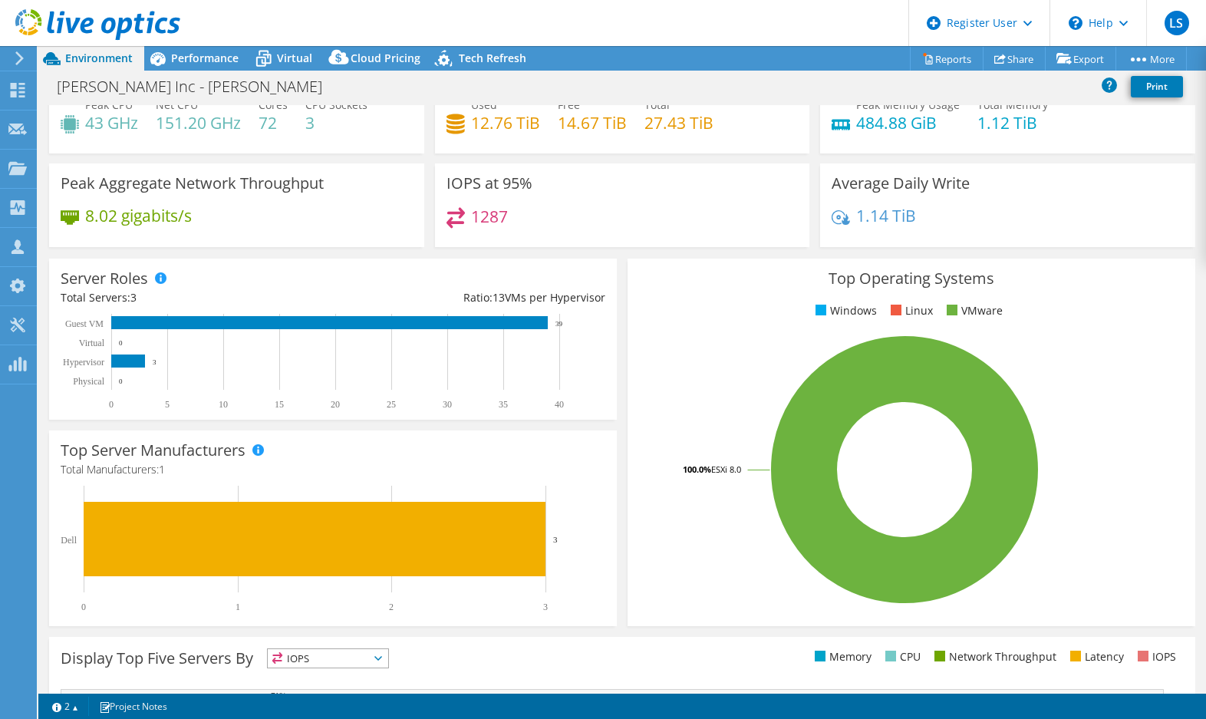
scroll to position [77, 0]
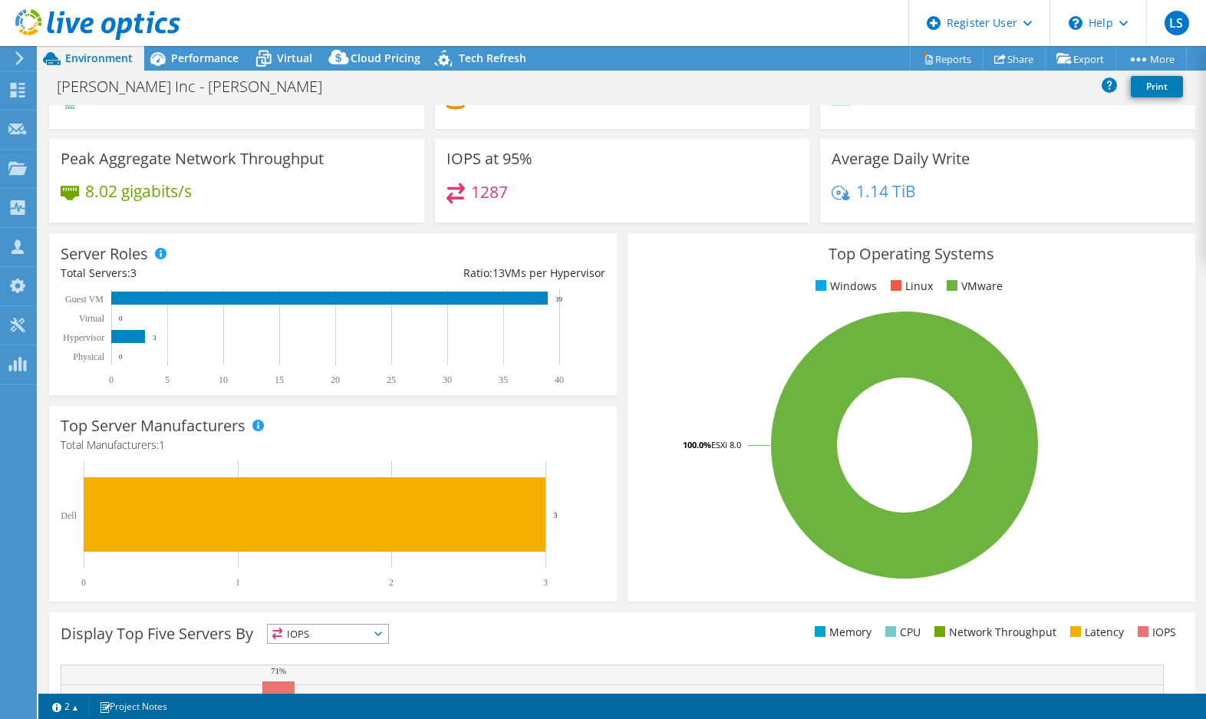
click at [440, 21] on header "LS Dell User [PERSON_NAME] [PERSON_NAME][EMAIL_ADDRESS][DOMAIN_NAME] Dell My Pr…" at bounding box center [603, 23] width 1206 height 46
